Goal: Information Seeking & Learning: Learn about a topic

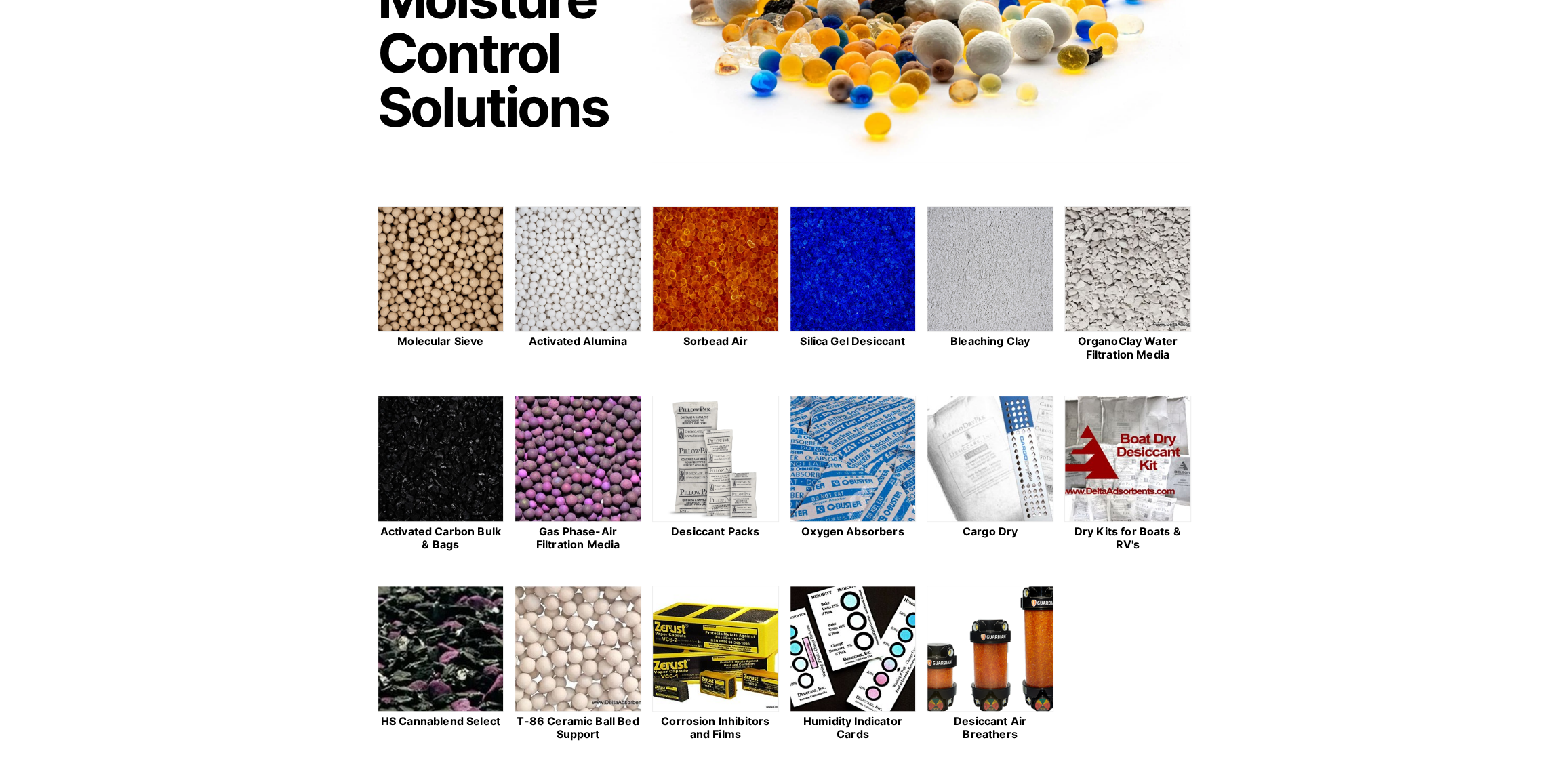
scroll to position [271, 0]
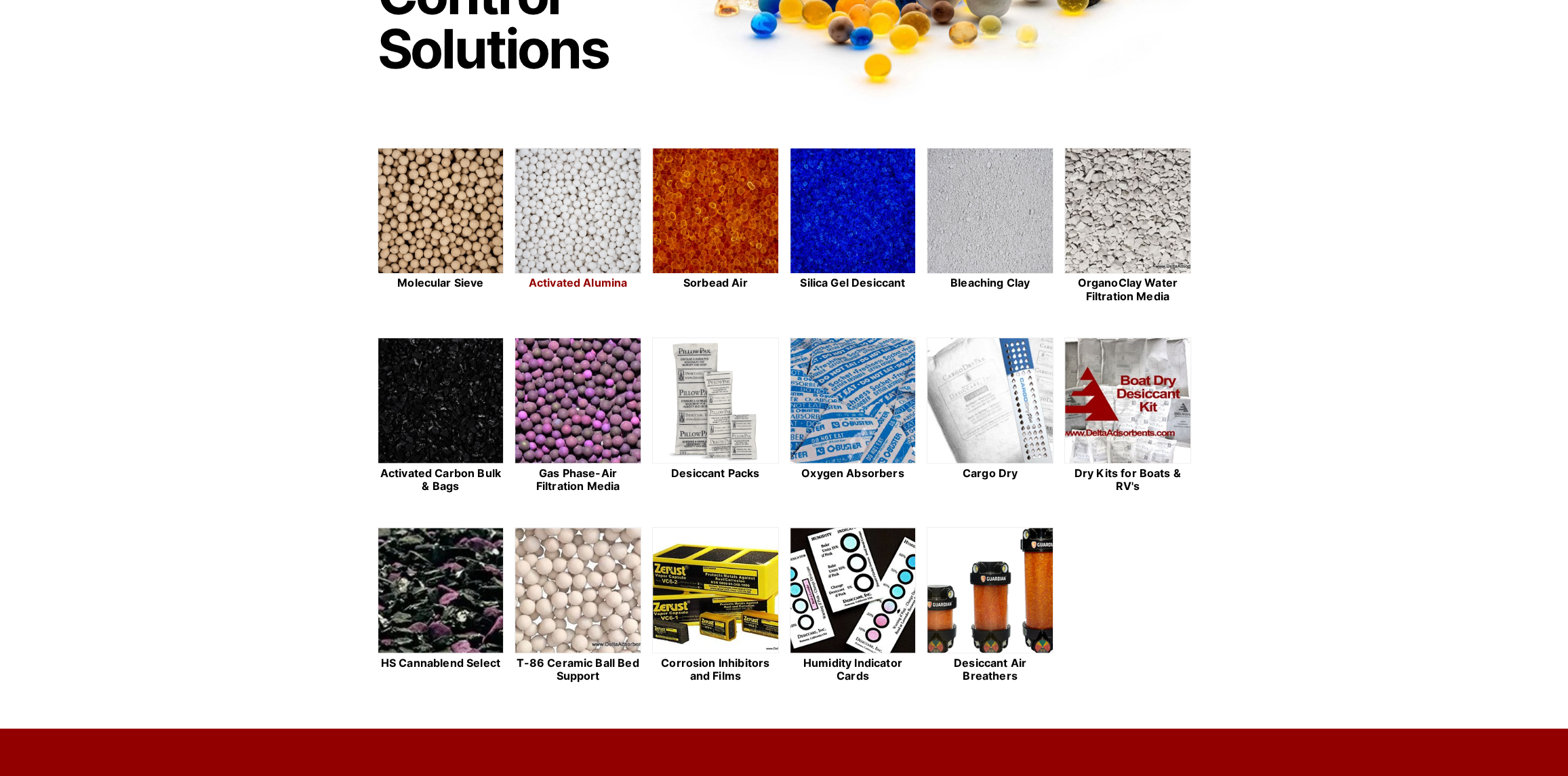
click at [547, 225] on img at bounding box center [578, 211] width 125 height 126
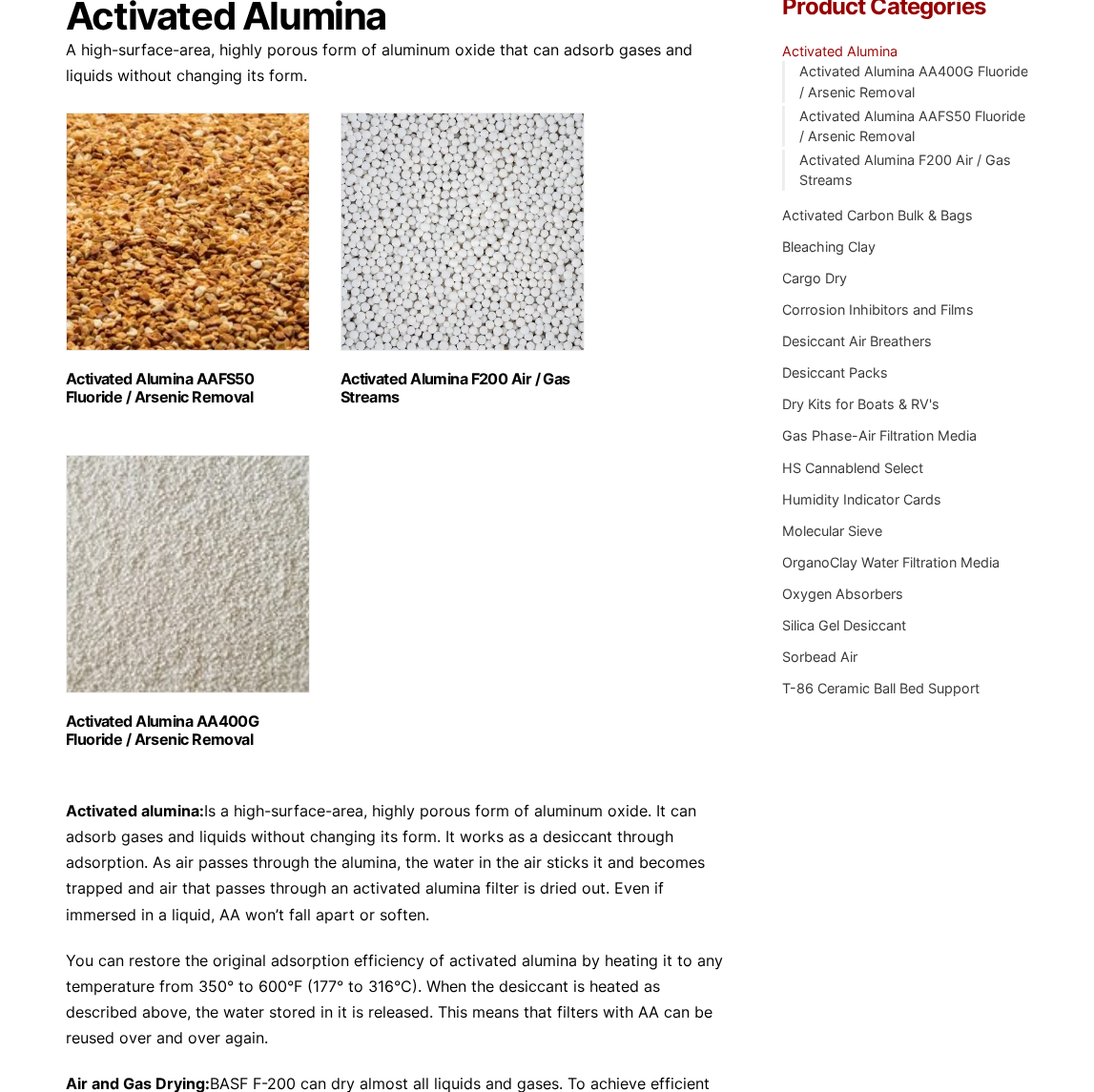
scroll to position [477, 0]
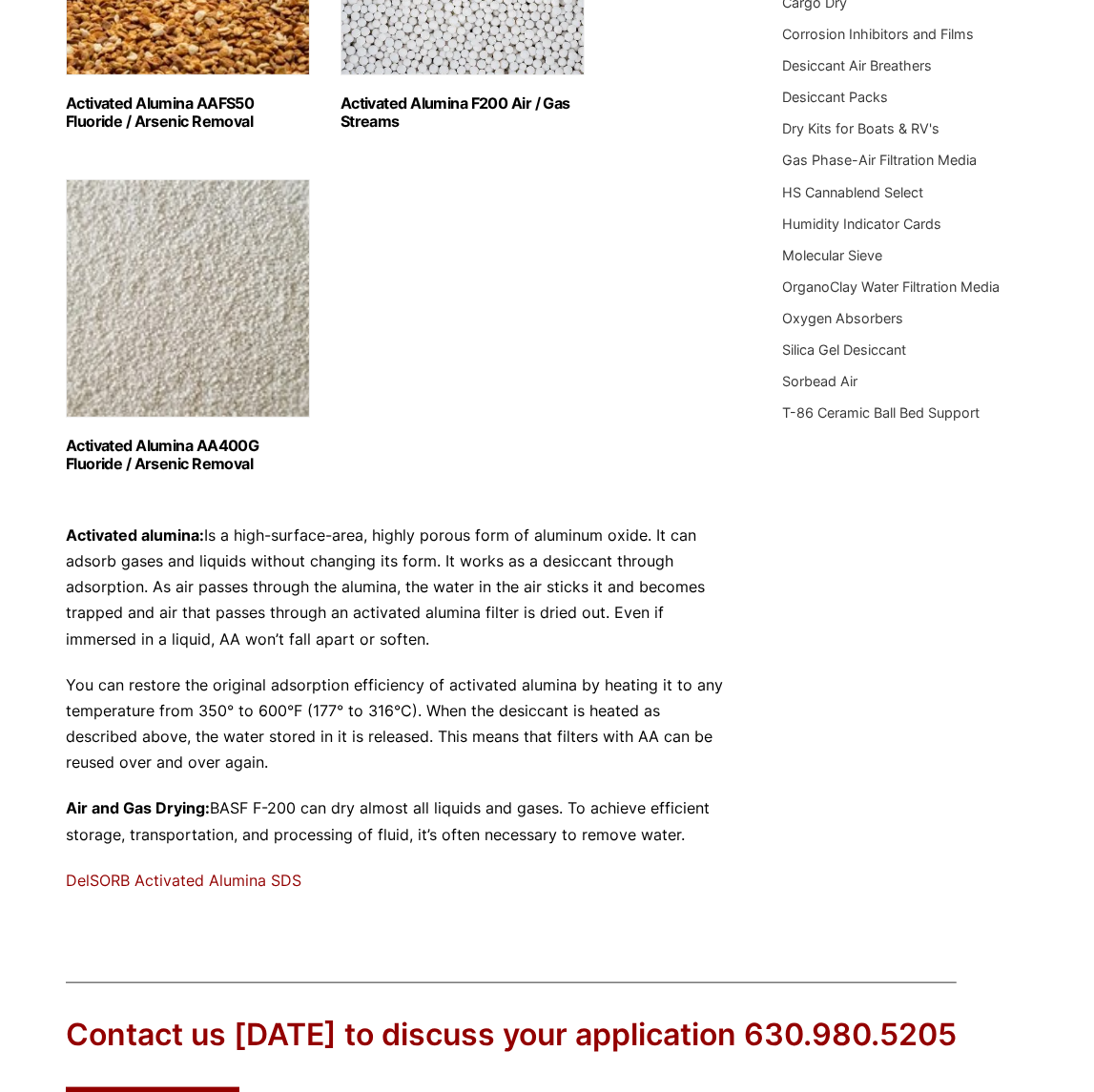
click at [287, 388] on img "Visit product category Activated Alumina AA400G Fluoride / Arsenic Removal" at bounding box center [188, 298] width 245 height 239
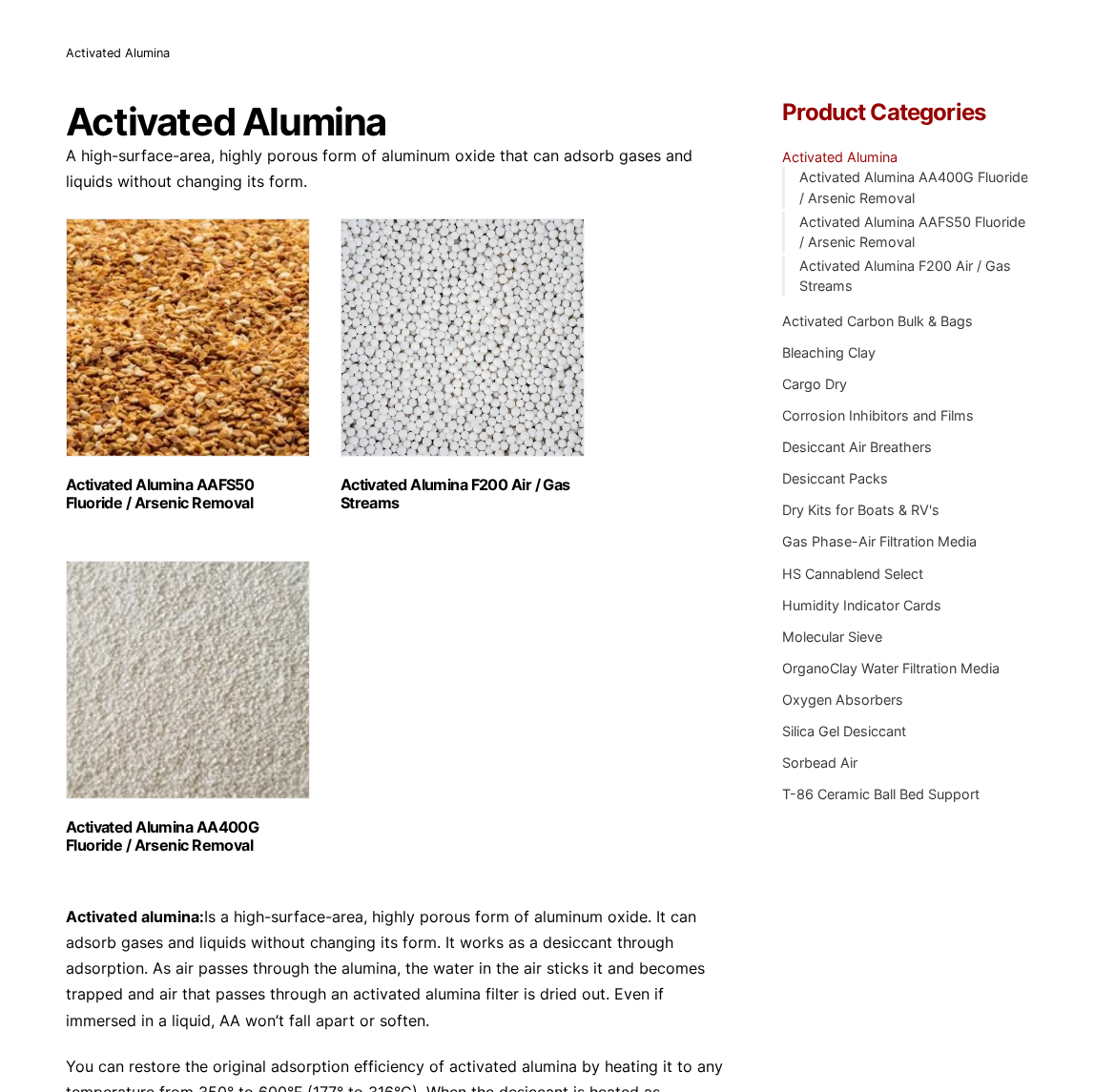
click at [199, 401] on img "Visit product category Activated Alumina AAFS50 Fluoride / Arsenic Removal" at bounding box center [188, 337] width 245 height 239
click at [247, 712] on img "Visit product category Activated Alumina AA400G Fluoride / Arsenic Removal" at bounding box center [188, 680] width 245 height 239
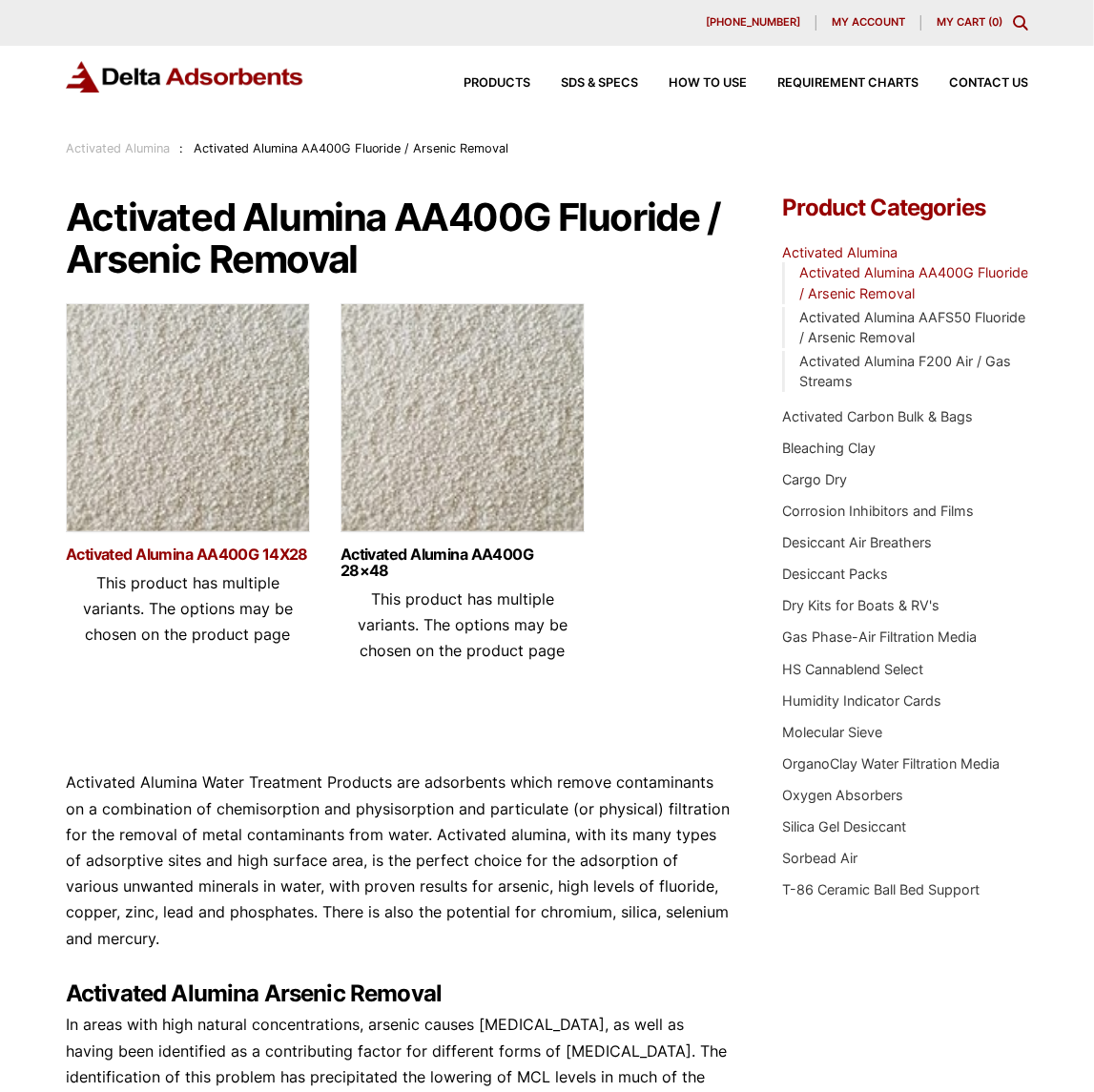
click at [171, 553] on link "Activated Alumina AA400G 14X28" at bounding box center [188, 555] width 245 height 17
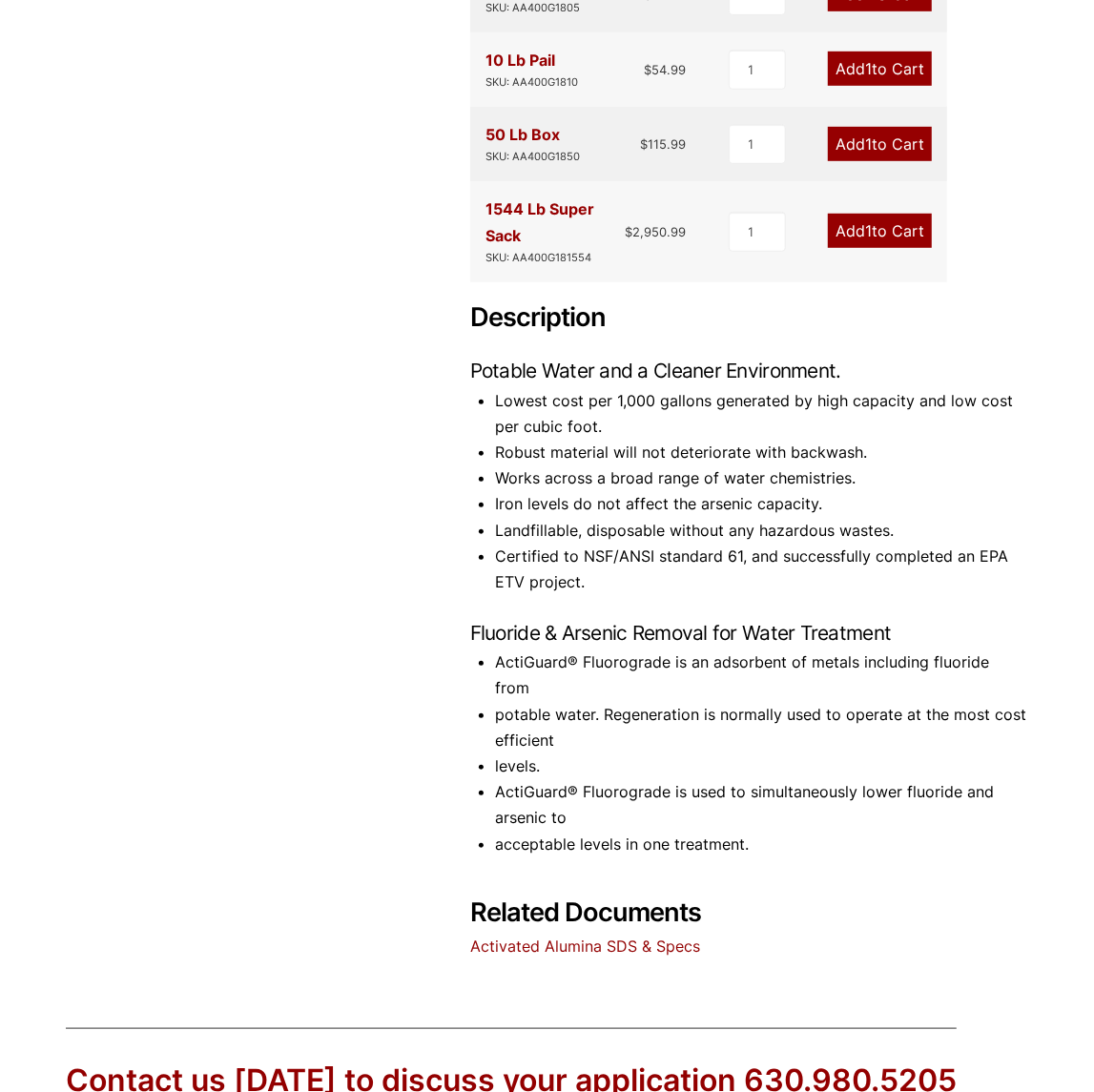
scroll to position [914, 0]
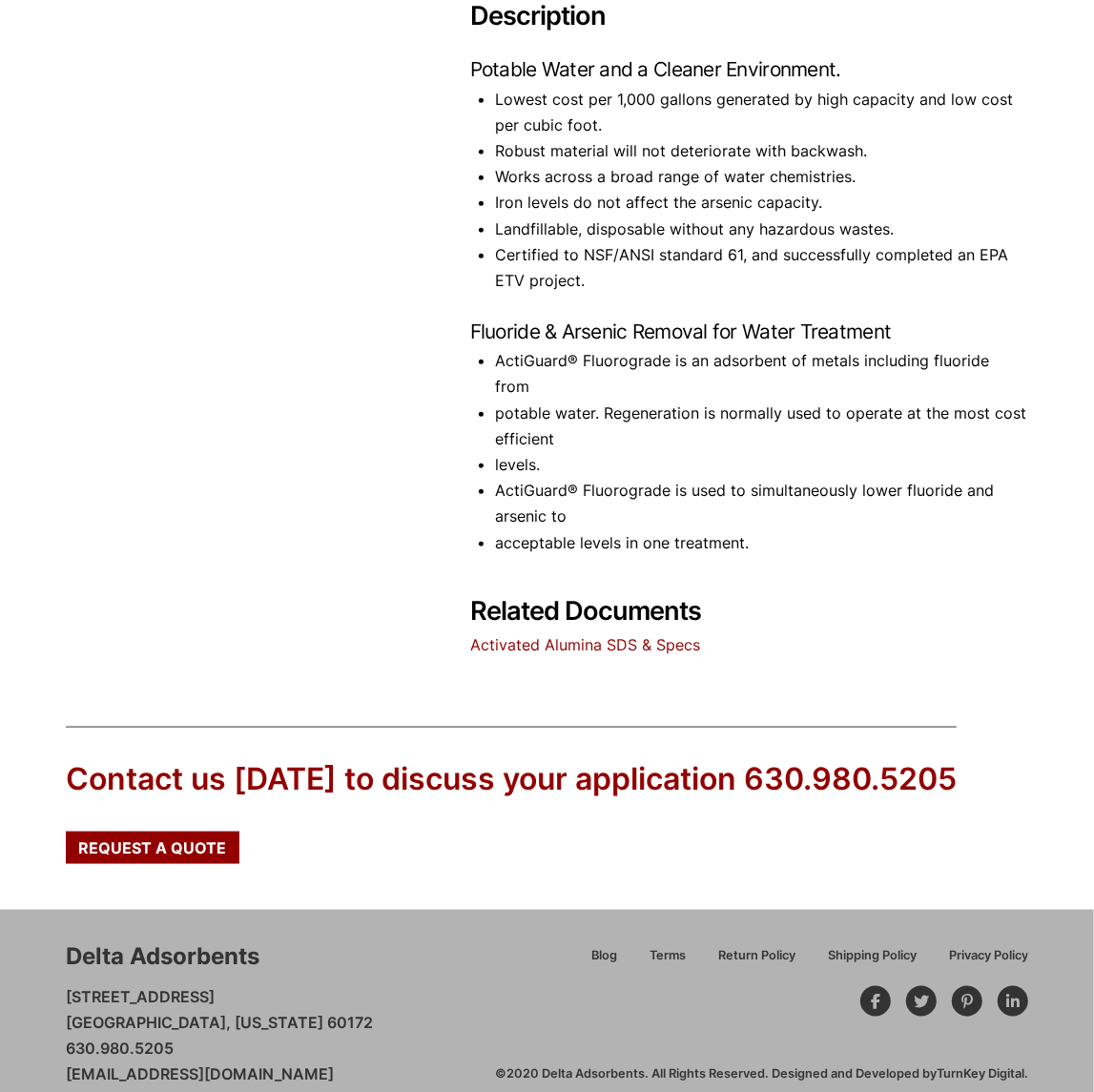
click at [583, 636] on link "Activated Alumina SDS & Specs" at bounding box center [585, 645] width 230 height 20
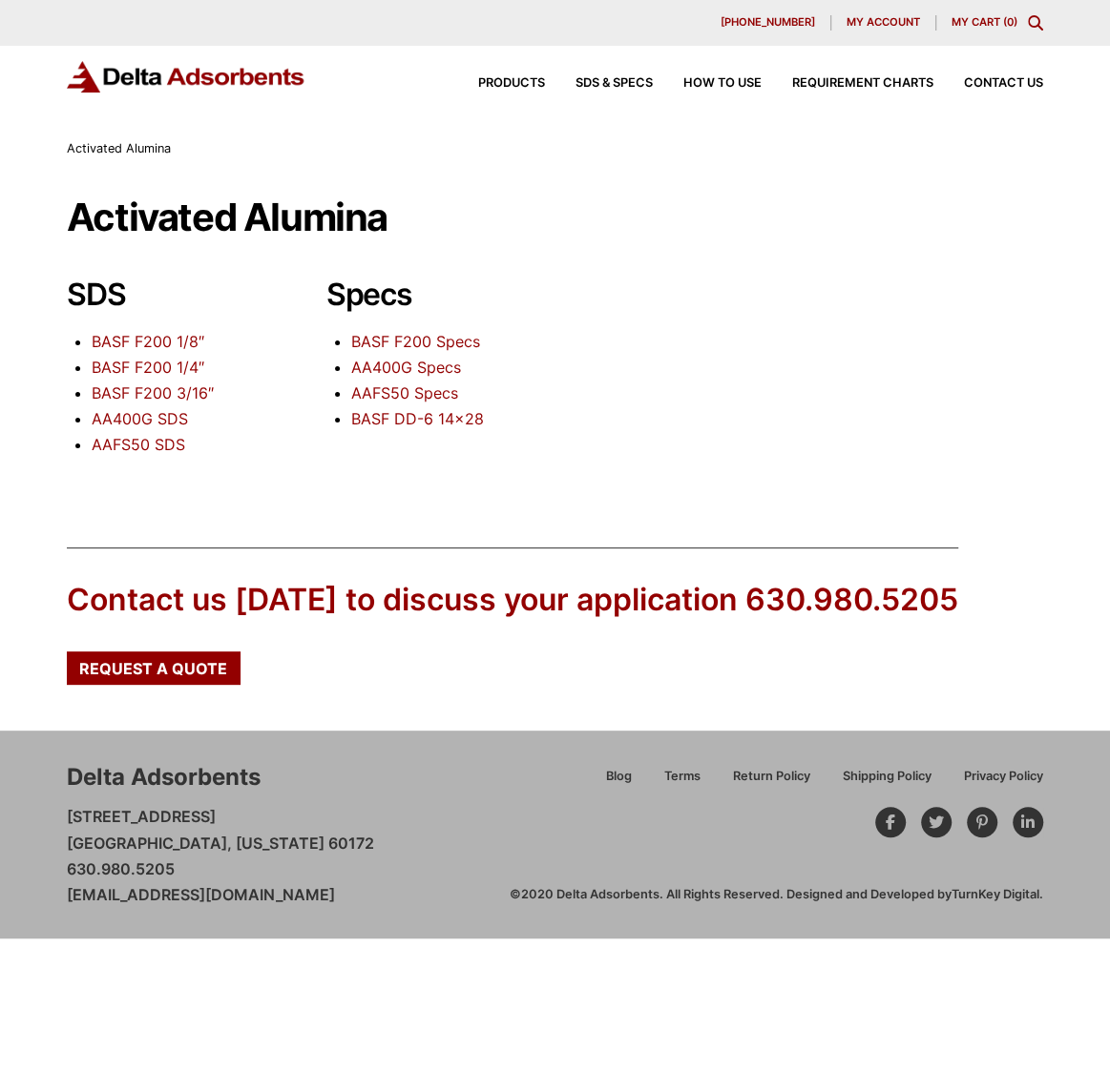
click at [366, 367] on link "AA400G Specs" at bounding box center [406, 368] width 110 height 20
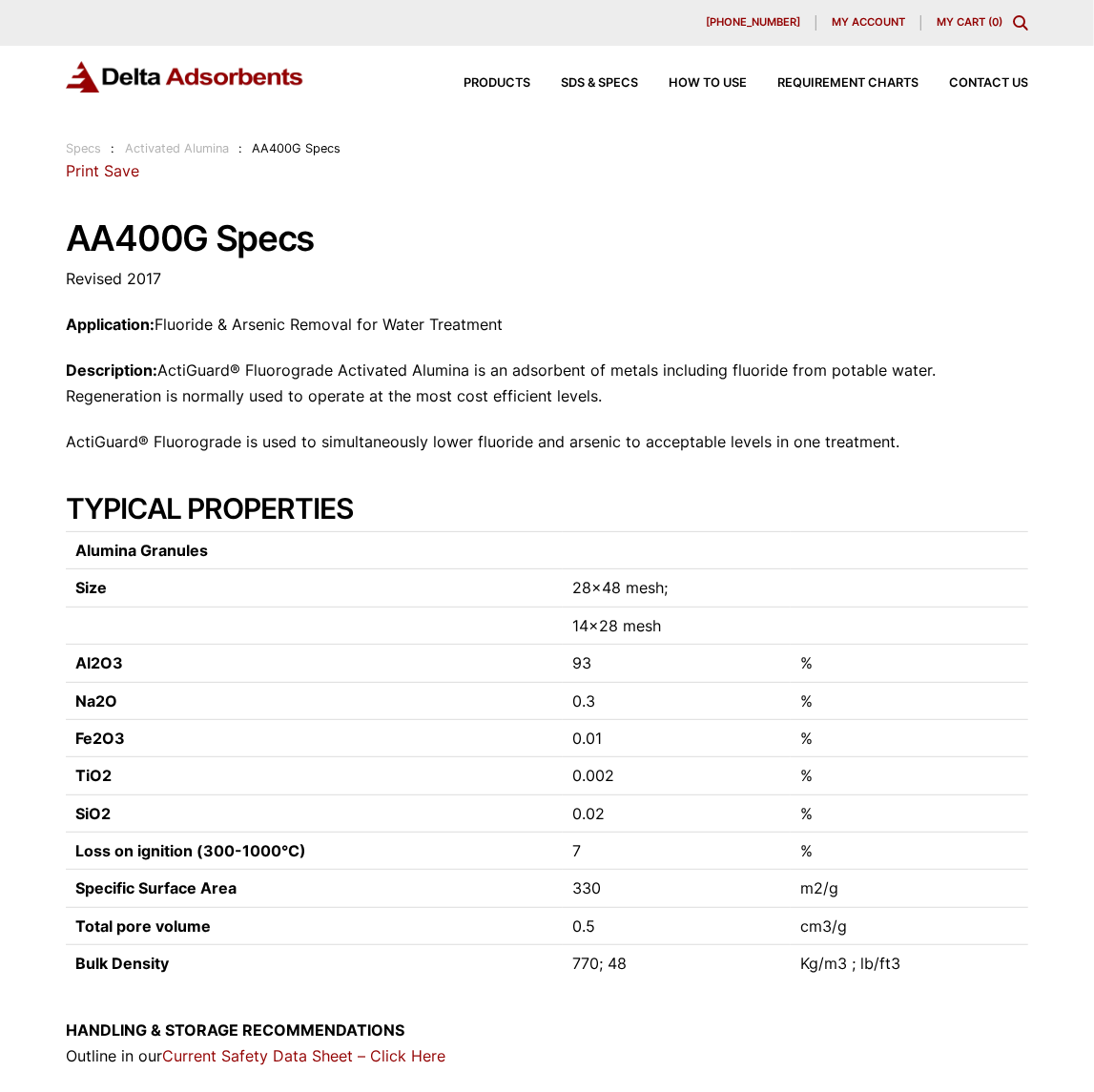
click at [122, 171] on link "Save" at bounding box center [122, 171] width 35 height 20
drag, startPoint x: 473, startPoint y: 443, endPoint x: 534, endPoint y: 433, distance: 61.8
click at [534, 433] on p "ActiGuard® Fluorograde is used to simultaneously lower fluoride and arsenic to …" at bounding box center [547, 442] width 962 height 25
drag, startPoint x: 611, startPoint y: 444, endPoint x: 466, endPoint y: 448, distance: 145.1
click at [466, 448] on p "ActiGuard® Fluorograde is used to simultaneously lower fluoride and arsenic to …" at bounding box center [547, 442] width 962 height 25
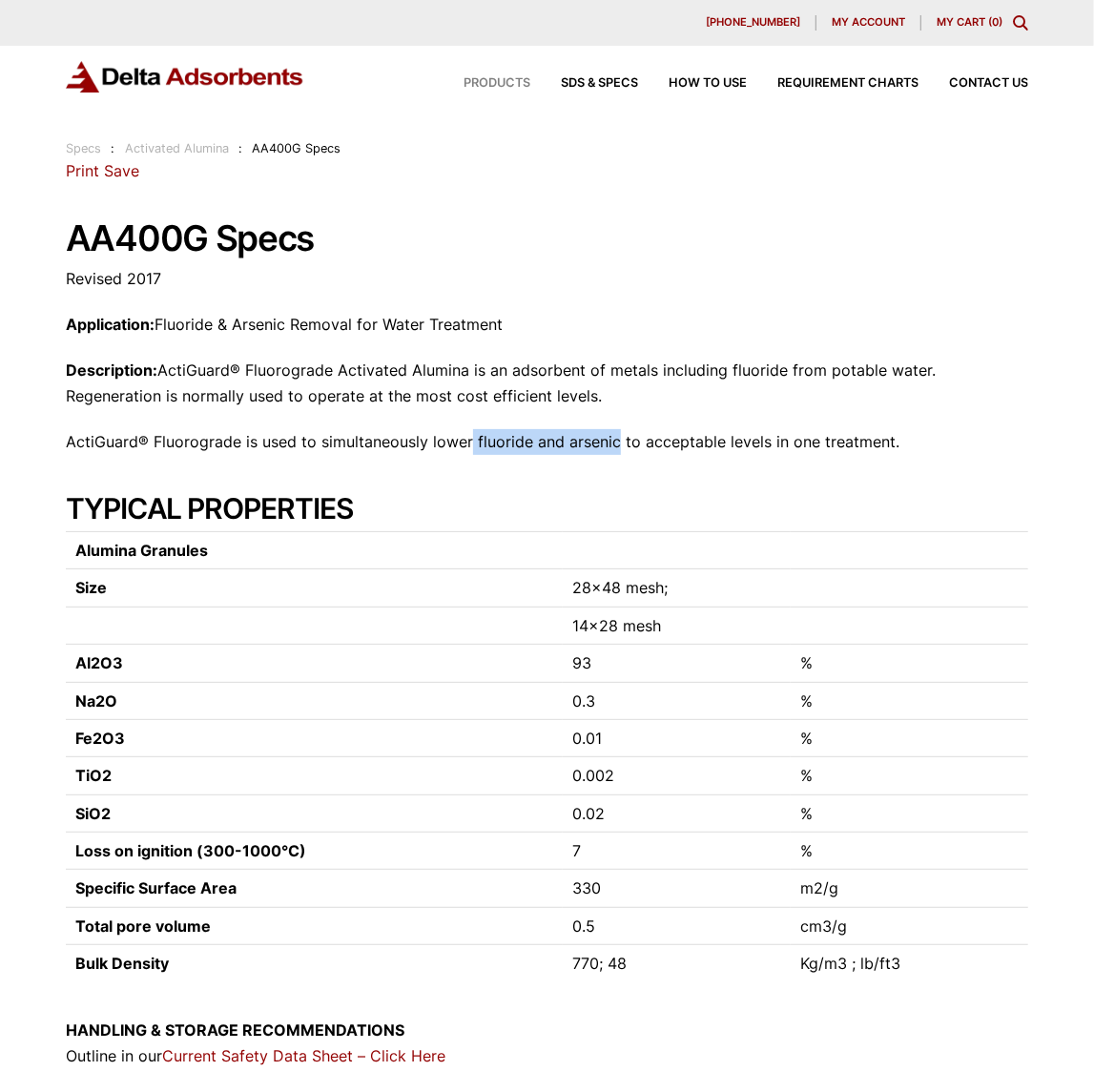
click at [495, 89] on span "Products" at bounding box center [497, 83] width 67 height 13
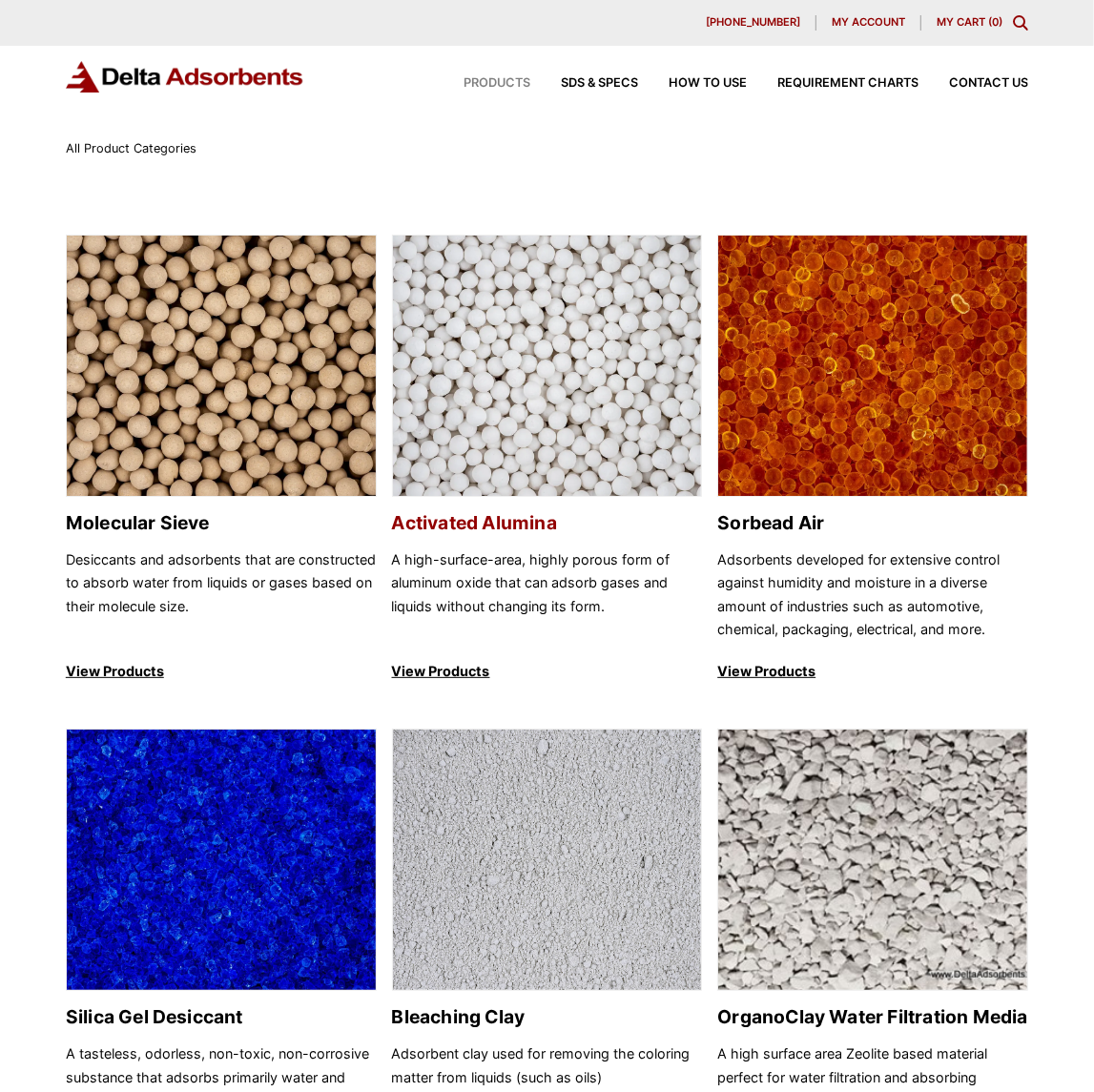
click at [563, 383] on img at bounding box center [547, 367] width 309 height 262
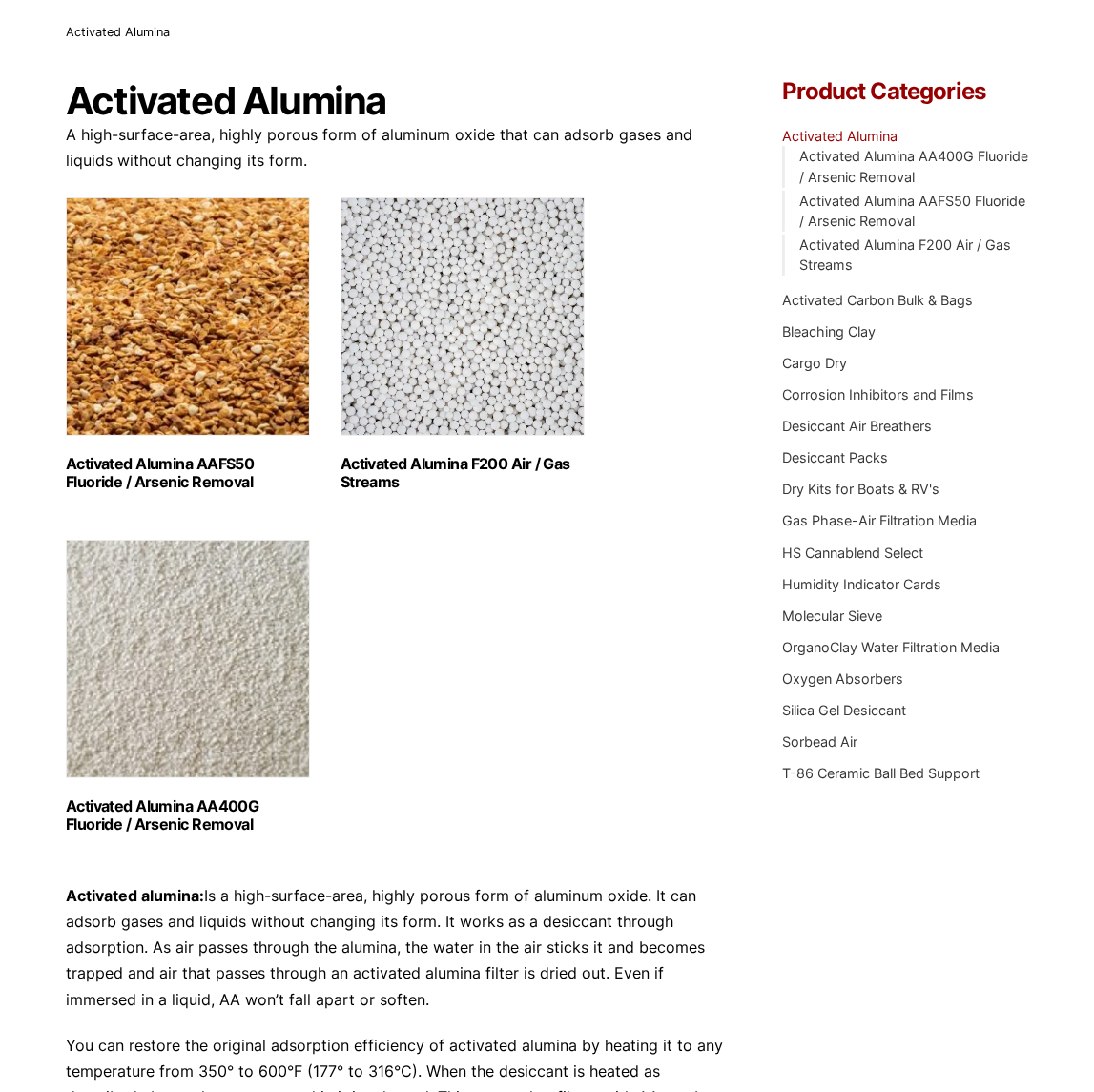
scroll to position [381, 0]
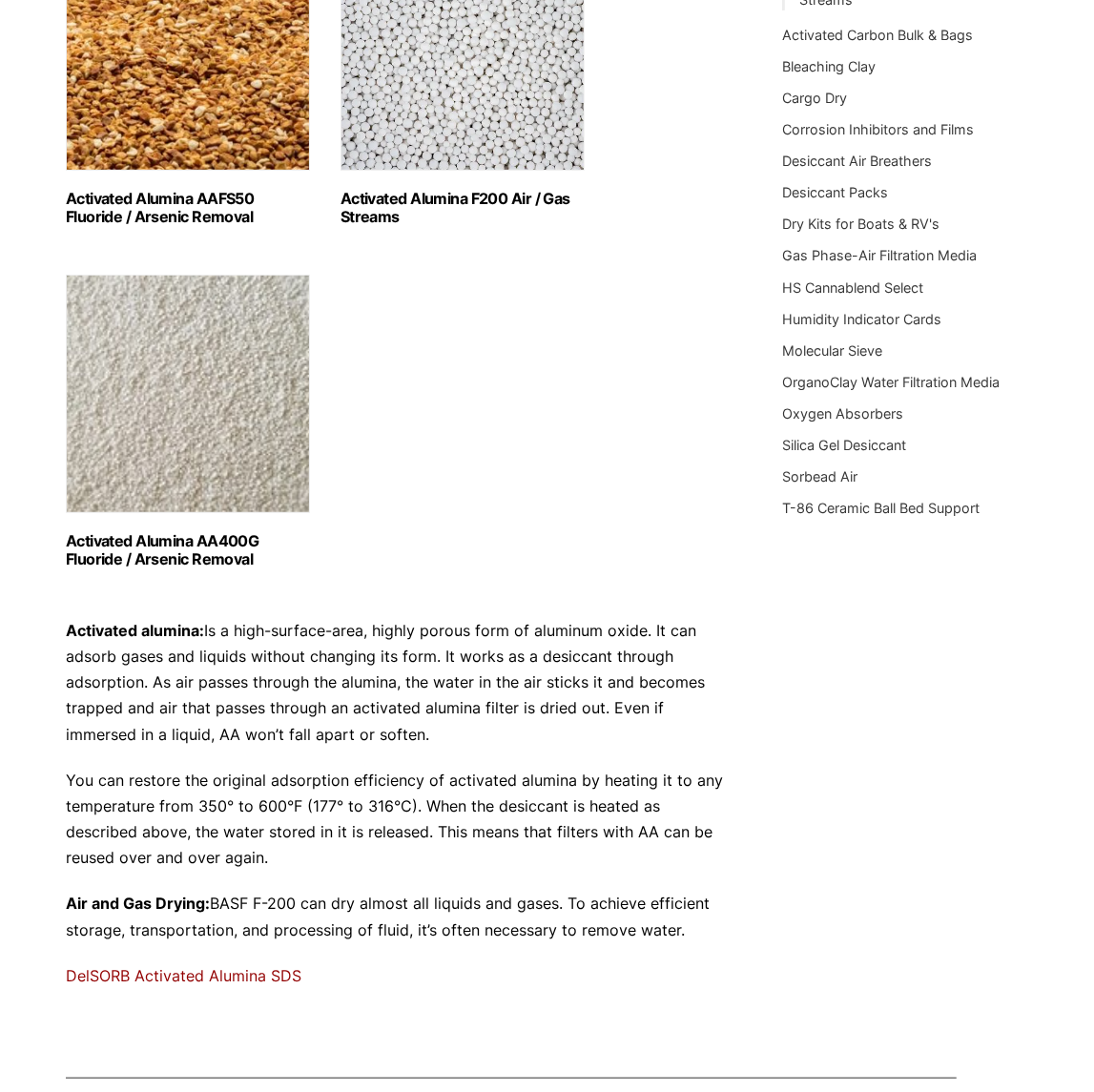
click at [196, 553] on h2 "Activated Alumina AA400G Fluoride / Arsenic Removal (2)" at bounding box center [188, 550] width 245 height 36
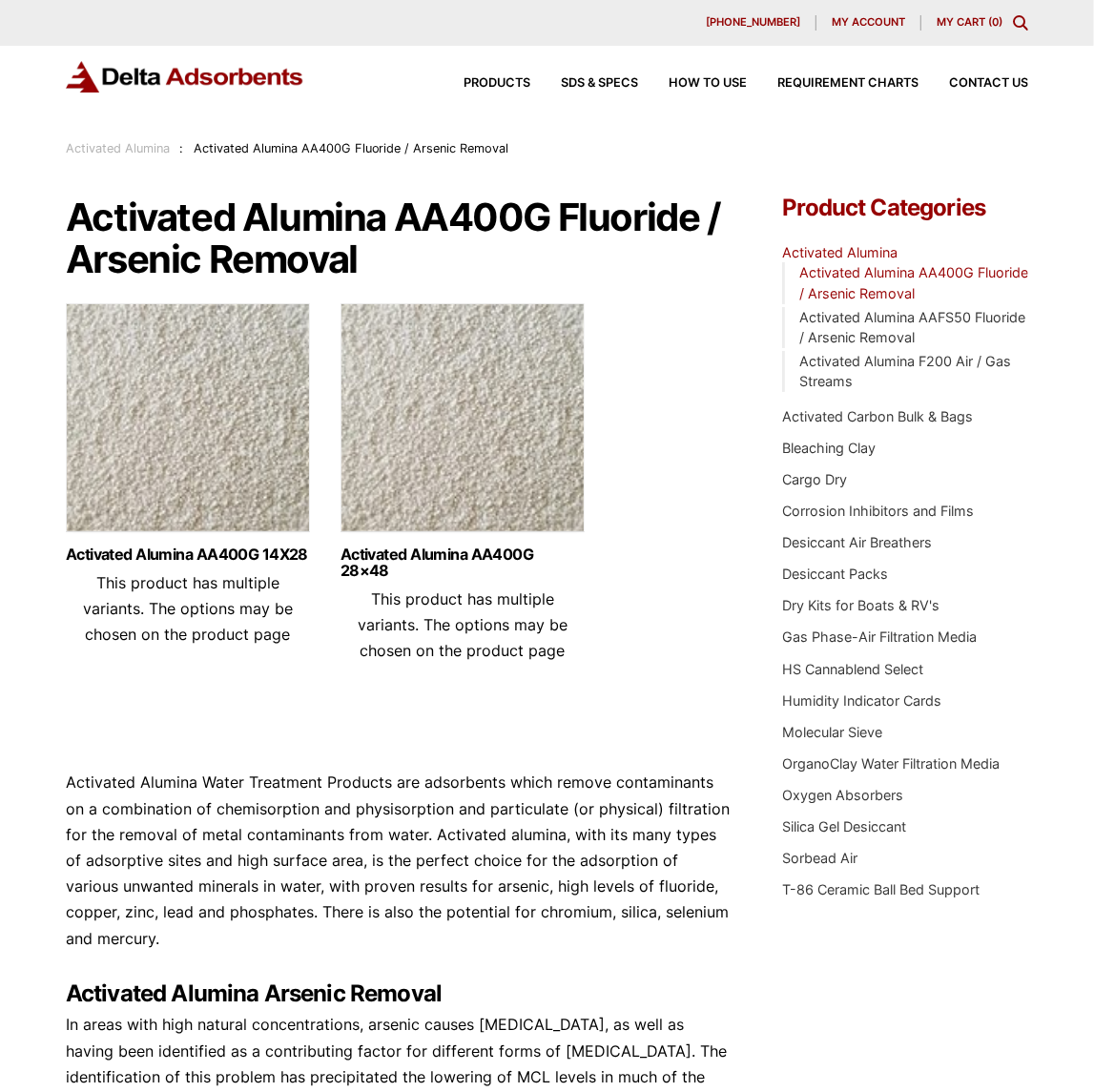
click at [153, 152] on link "Activated Alumina" at bounding box center [118, 148] width 104 height 15
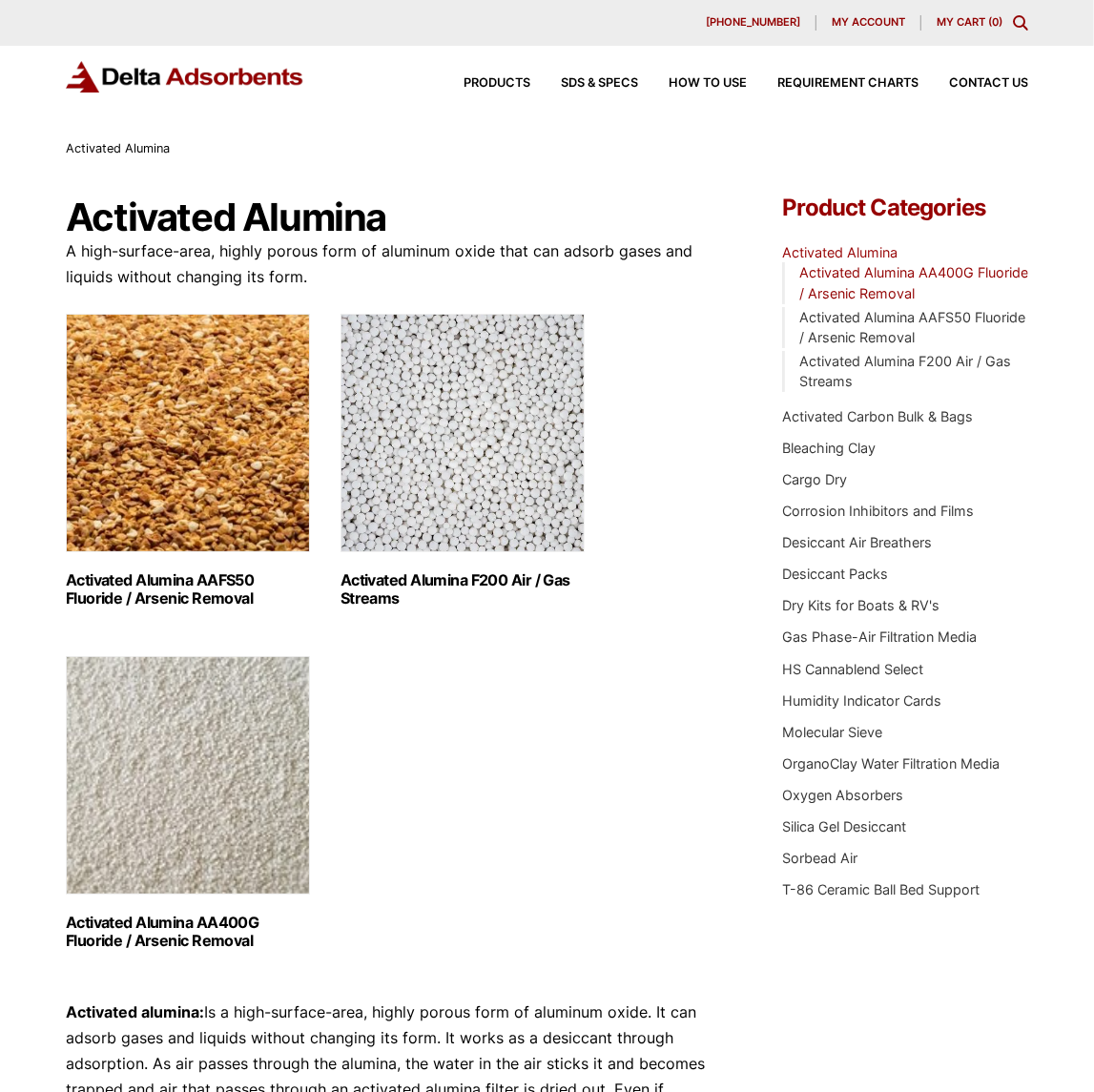
click at [907, 274] on link "Activated Alumina AA400G Fluoride / Arsenic Removal" at bounding box center [914, 283] width 229 height 37
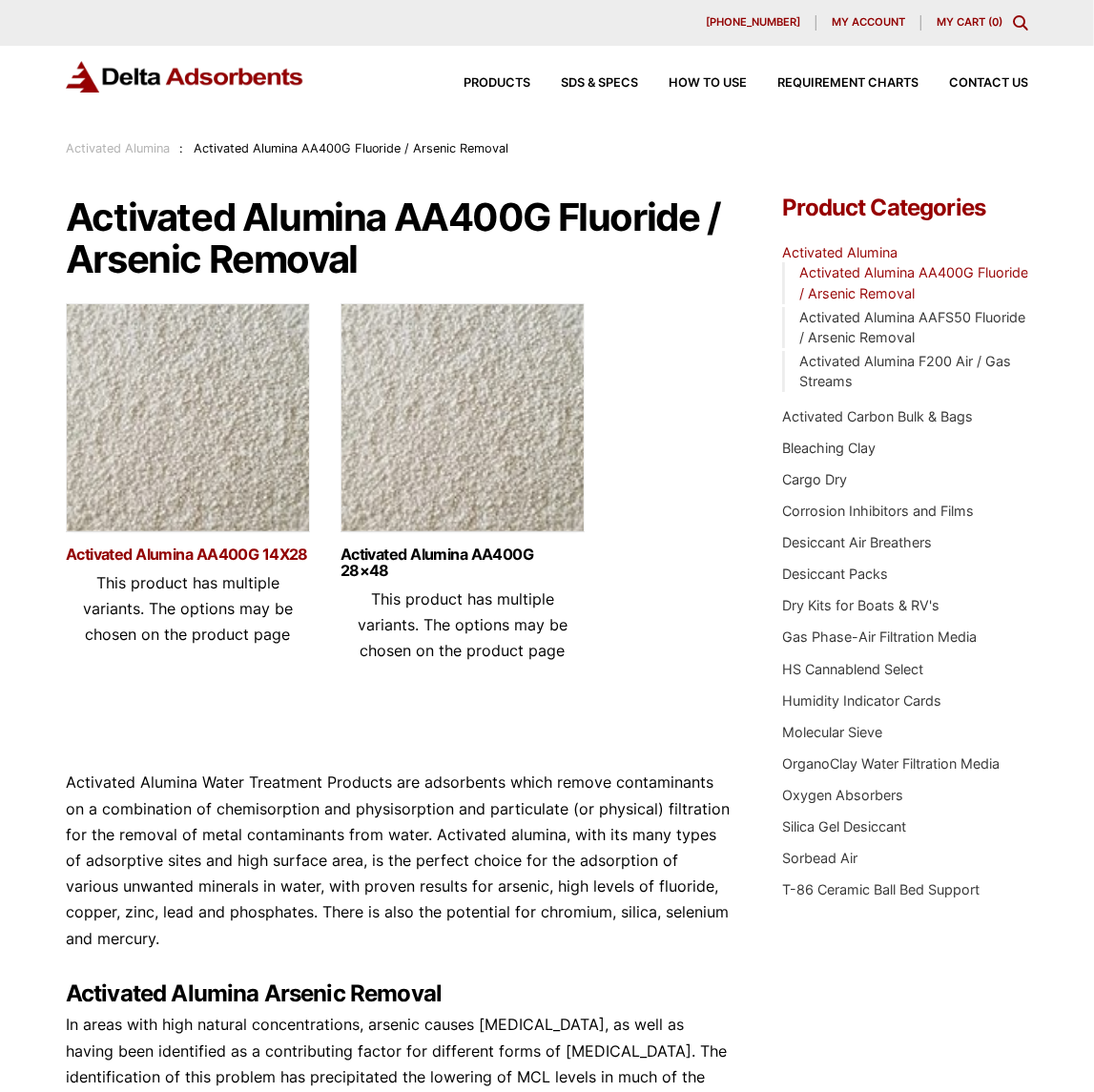
click at [247, 558] on link "Activated Alumina AA400G 14X28" at bounding box center [188, 555] width 245 height 17
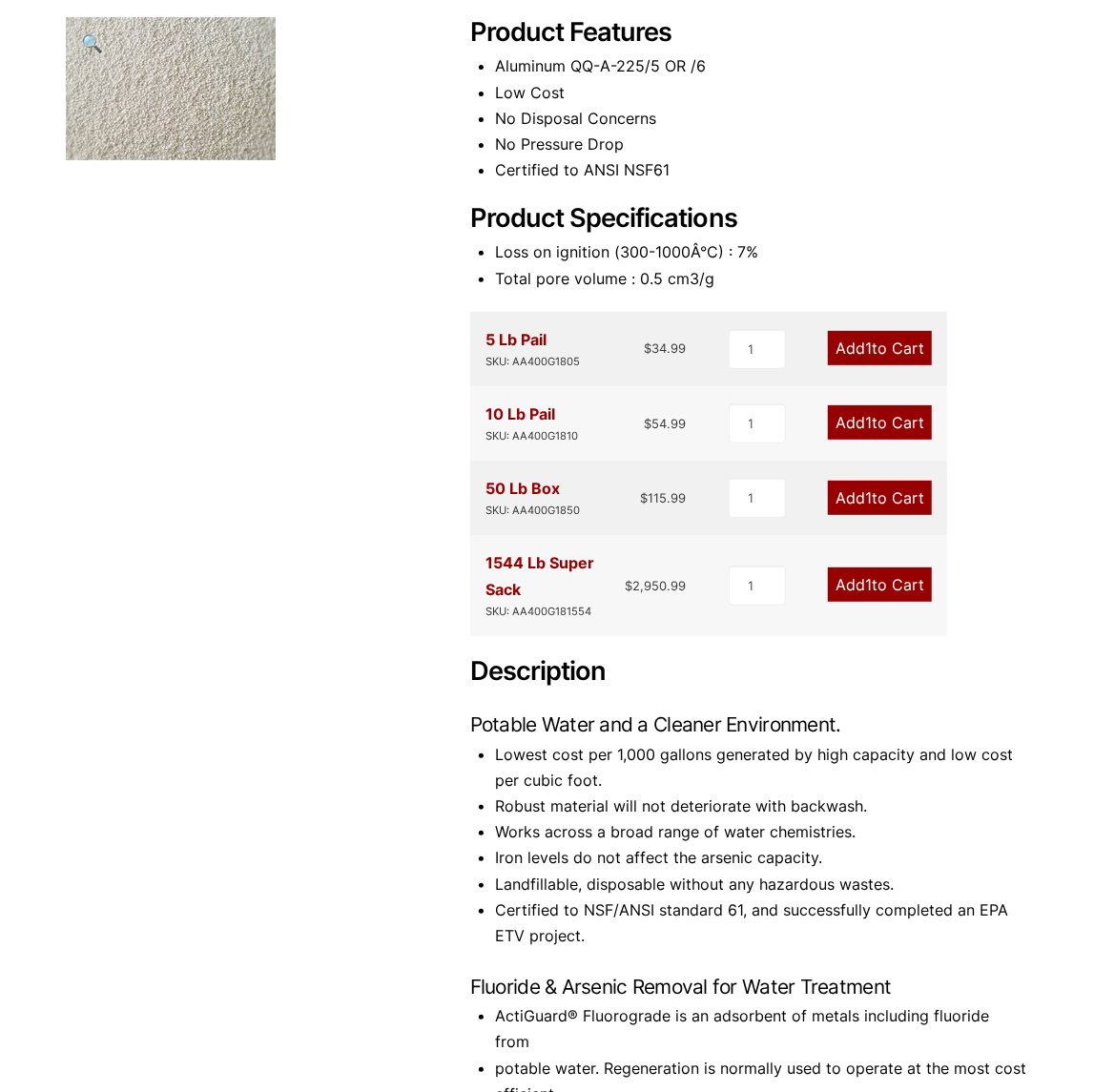
scroll to position [287, 0]
